Goal: Navigation & Orientation: Find specific page/section

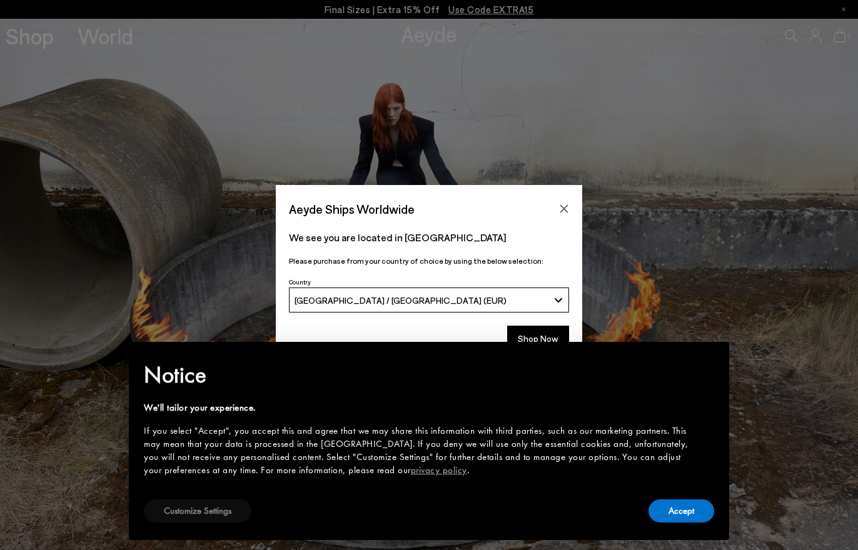
click at [184, 507] on button "Customize Settings" at bounding box center [198, 510] width 108 height 23
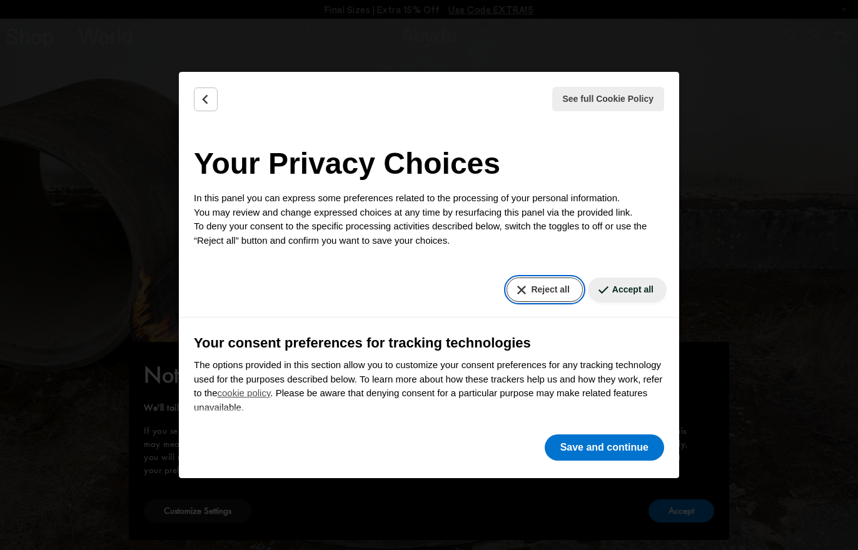
click at [544, 284] on button "Reject all" at bounding box center [544, 290] width 76 height 24
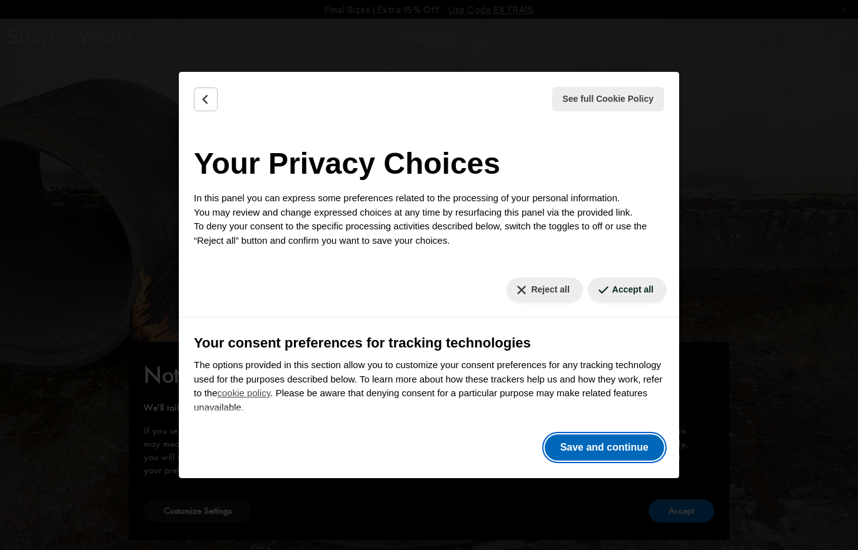
click at [561, 448] on button "Save and continue" at bounding box center [603, 447] width 119 height 26
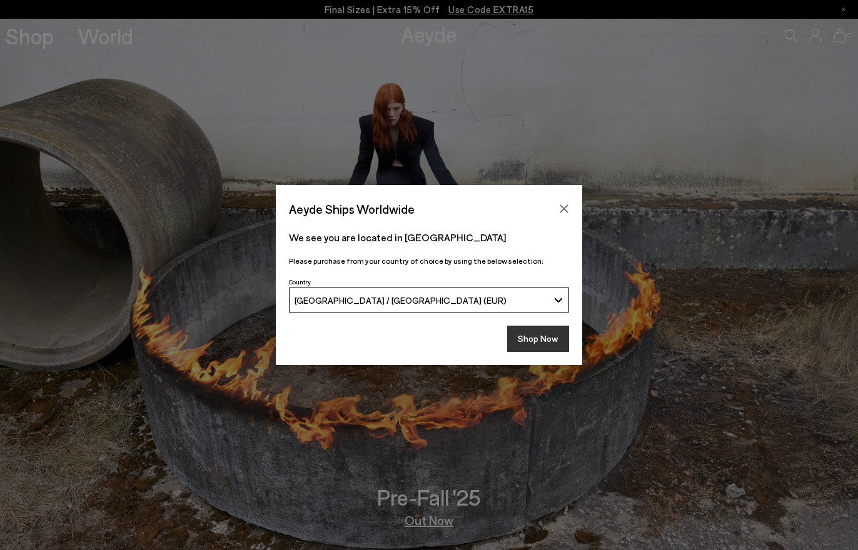
click at [534, 337] on button "Shop Now" at bounding box center [538, 339] width 62 height 26
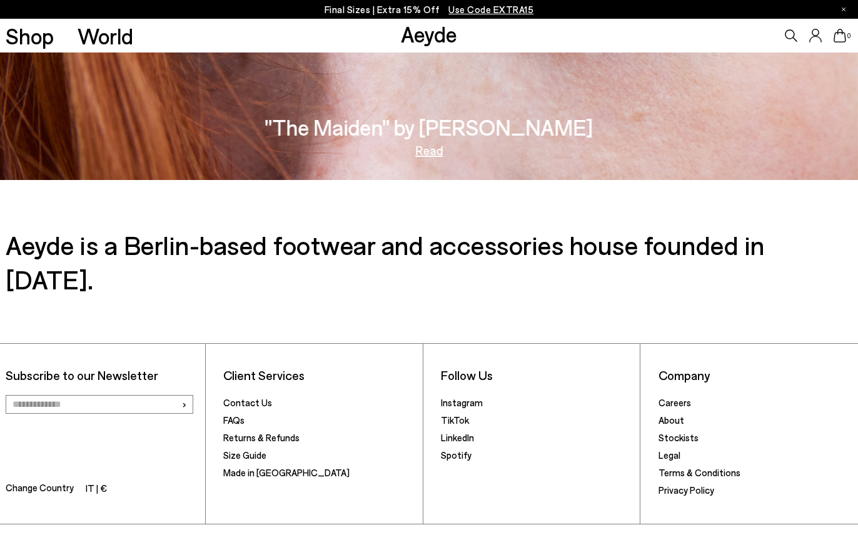
scroll to position [2185, 0]
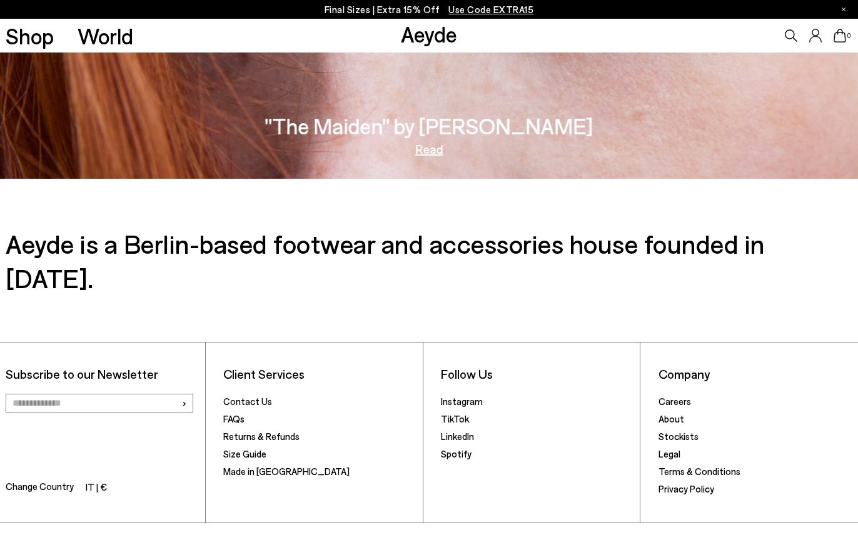
click at [343, 246] on h3 "Aeyde is a Berlin-based footwear and accessories house founded in [DATE]." at bounding box center [429, 260] width 846 height 69
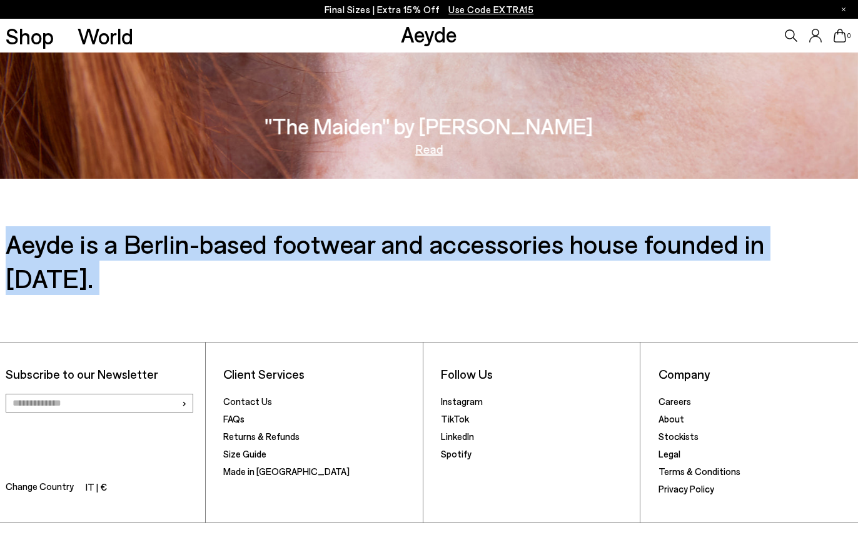
click at [407, 295] on div "Subscribe to our Newsletter › Change Country IT | € Client Services Contact Us …" at bounding box center [429, 440] width 858 height 290
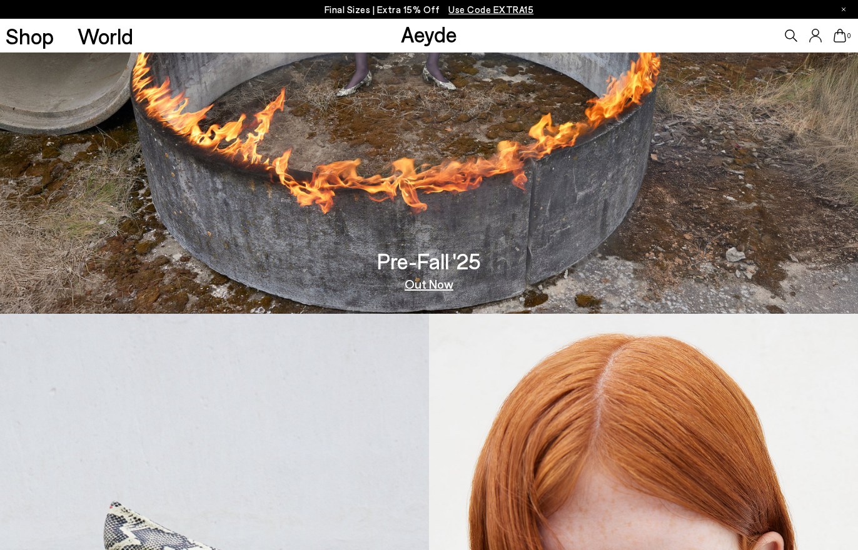
scroll to position [0, 0]
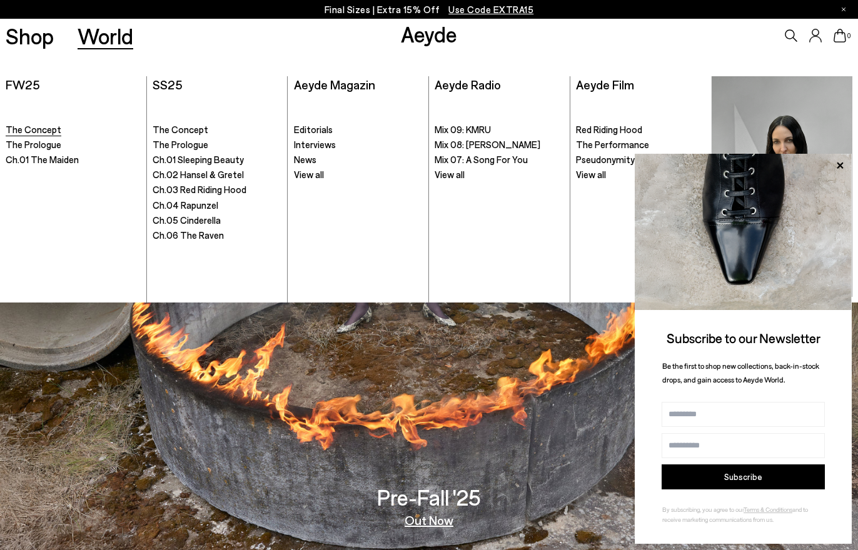
click at [31, 129] on span "The Concept" at bounding box center [34, 129] width 56 height 11
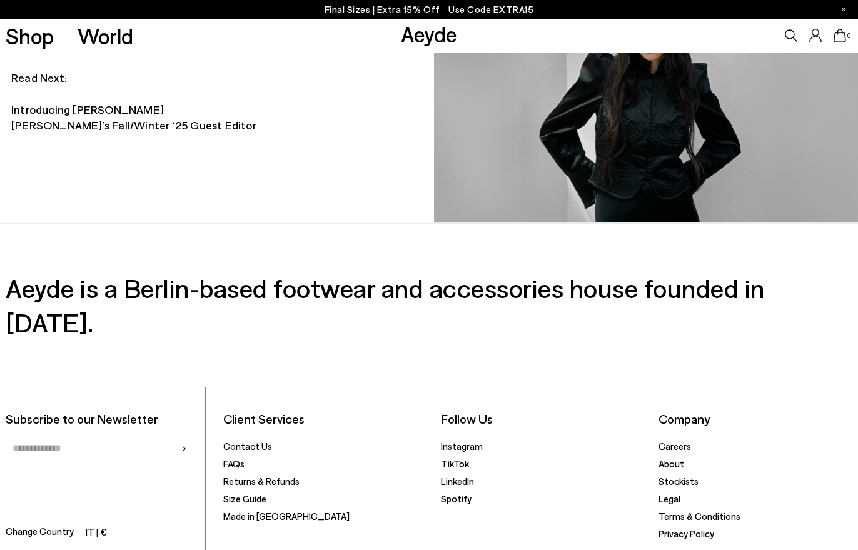
scroll to position [1173, 0]
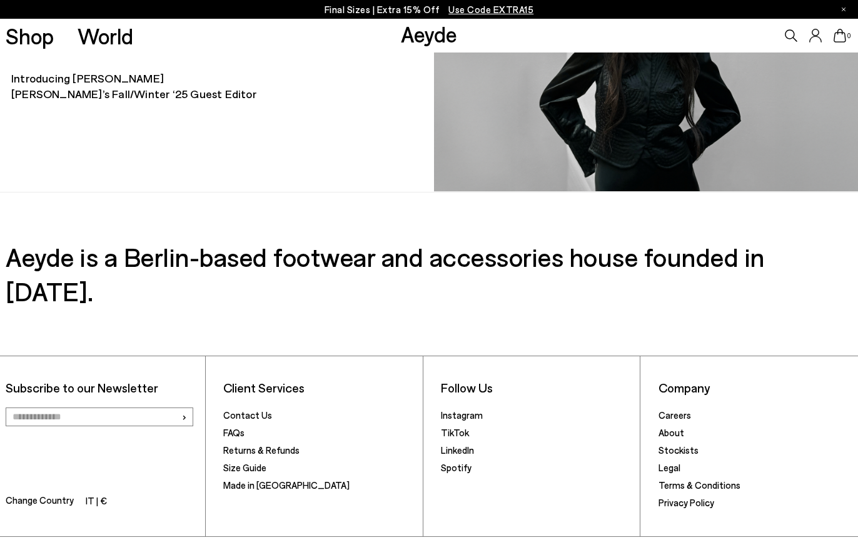
click at [349, 249] on h3 "Aeyde is a Berlin-based footwear and accessories house founded in [DATE]." at bounding box center [429, 273] width 846 height 69
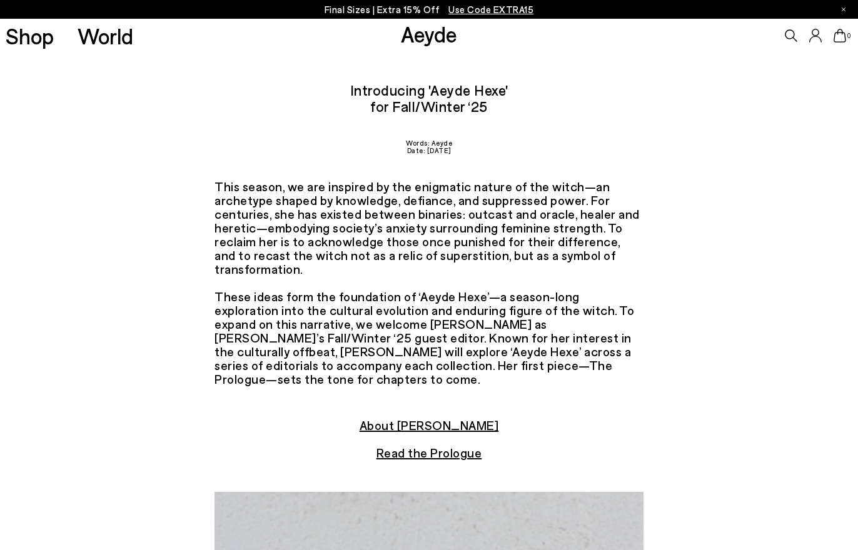
scroll to position [0, 0]
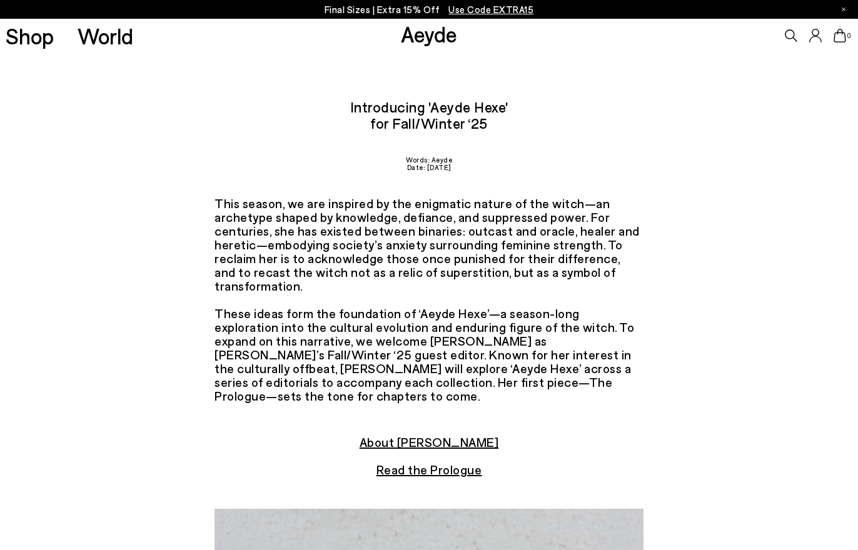
click at [368, 111] on h2 "Introducing 'Aeyde Hexe' for Fall/Winter ‘25" at bounding box center [429, 115] width 858 height 32
click at [397, 121] on h2 "Introducing 'Aeyde Hexe' for Fall/Winter ‘25" at bounding box center [429, 115] width 858 height 32
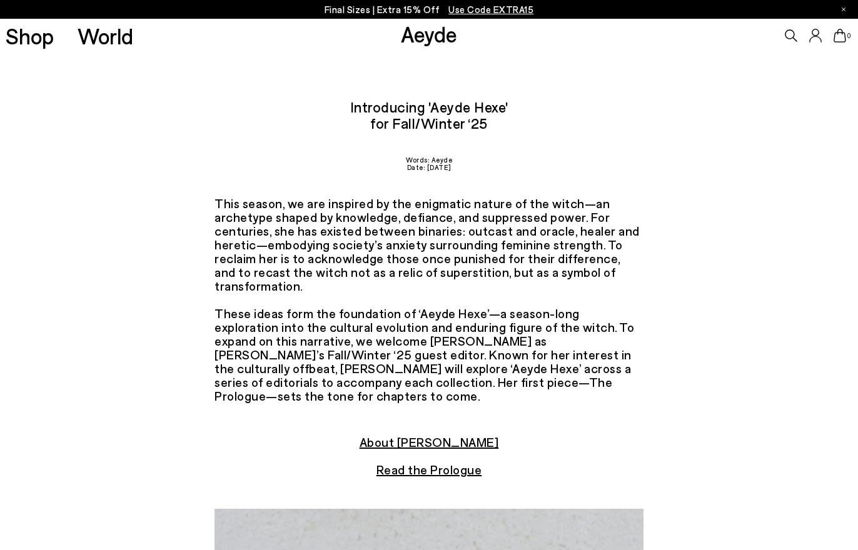
click at [397, 121] on h2 "Introducing 'Aeyde Hexe' for Fall/Winter ‘25" at bounding box center [429, 115] width 858 height 32
click at [447, 124] on h2 "Introducing 'Aeyde Hexe' for Fall/Winter ‘25" at bounding box center [429, 115] width 858 height 32
drag, startPoint x: 396, startPoint y: 160, endPoint x: 474, endPoint y: 173, distance: 79.2
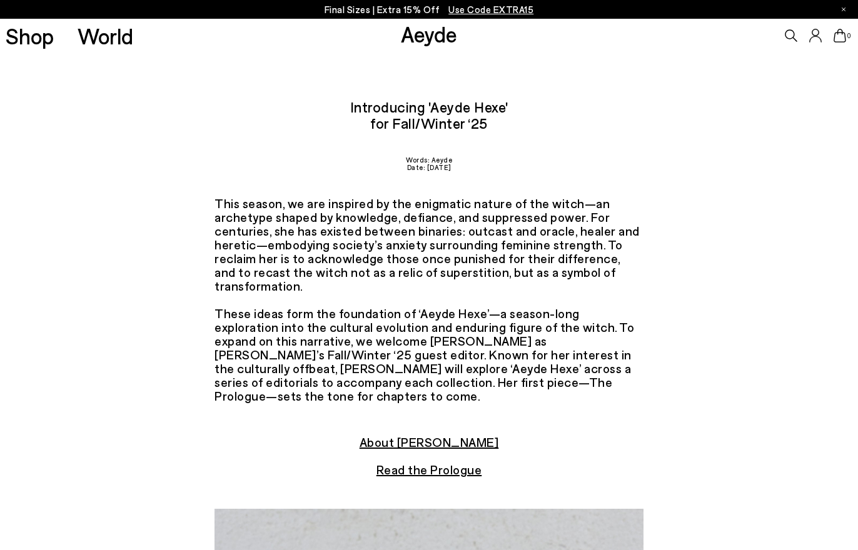
click at [474, 173] on div "Words: Aeyde Date: 07.07.2025" at bounding box center [429, 176] width 858 height 40
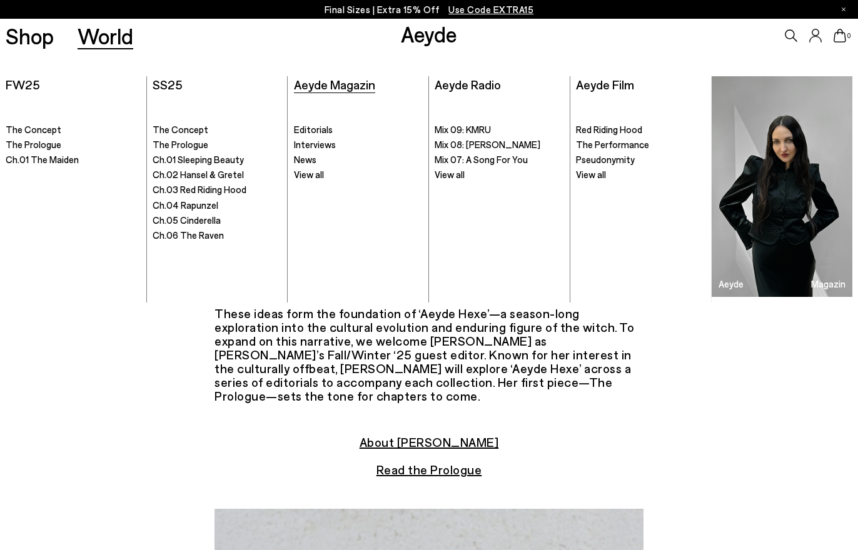
click at [326, 86] on span "Aeyde Magazin" at bounding box center [334, 84] width 81 height 15
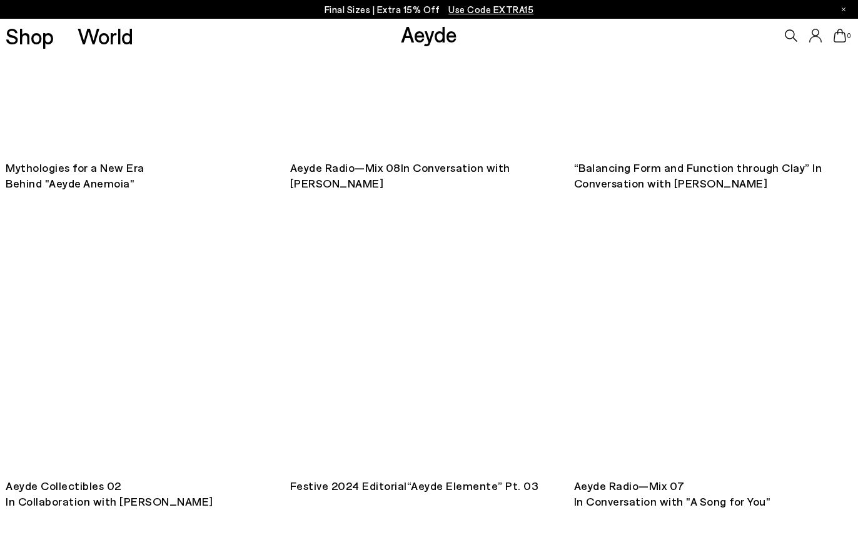
scroll to position [1730, 0]
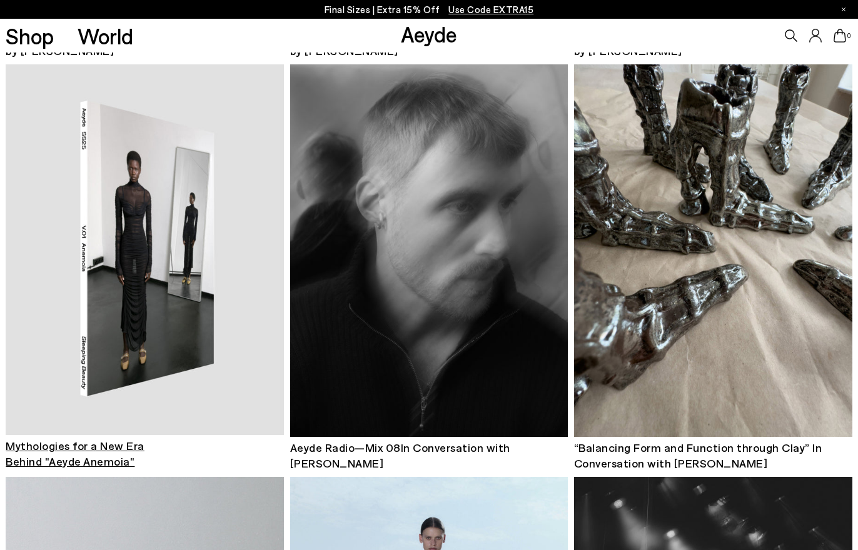
click at [103, 190] on img at bounding box center [145, 249] width 278 height 370
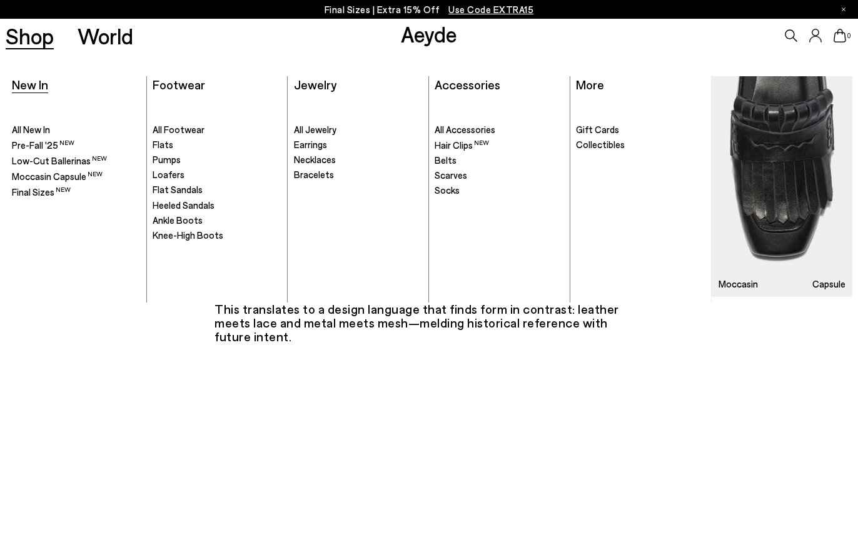
click at [29, 84] on span "New In" at bounding box center [30, 84] width 36 height 15
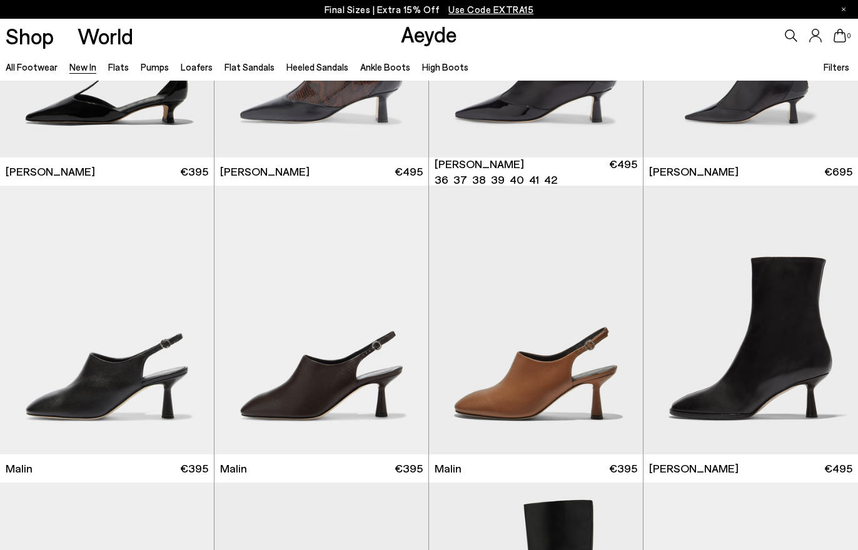
scroll to position [2976, 0]
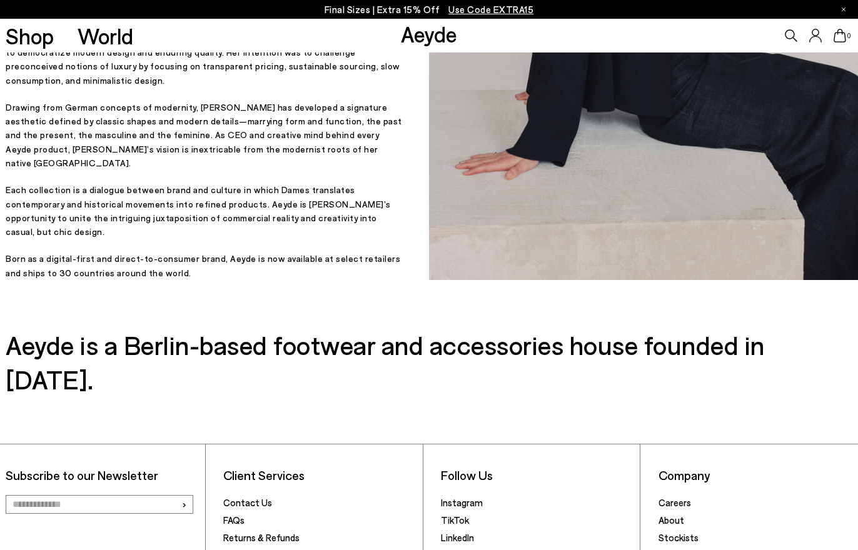
scroll to position [431, 0]
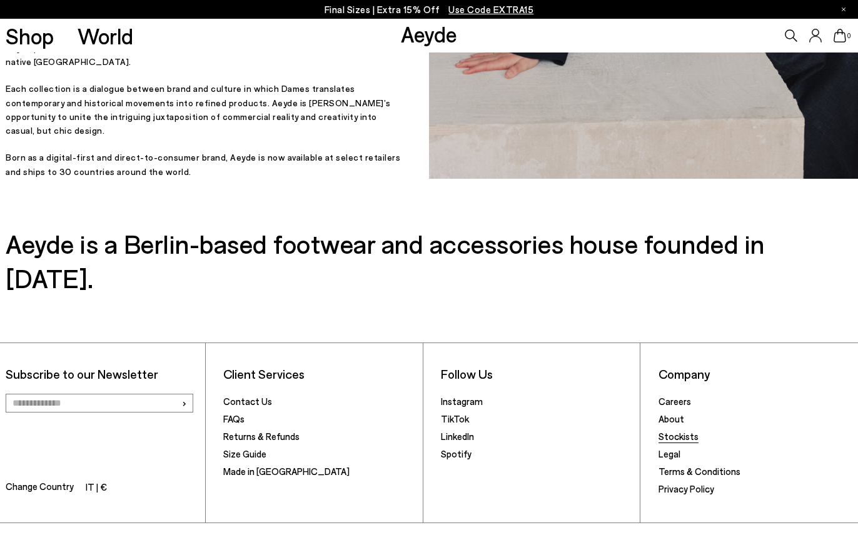
click at [674, 431] on link "Stockists" at bounding box center [678, 436] width 40 height 11
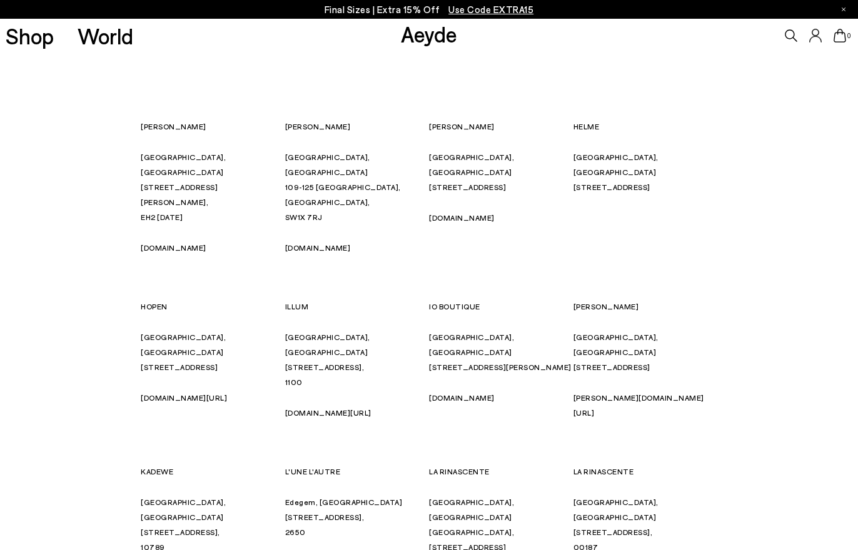
scroll to position [3708, 0]
